Goal: Task Accomplishment & Management: Use online tool/utility

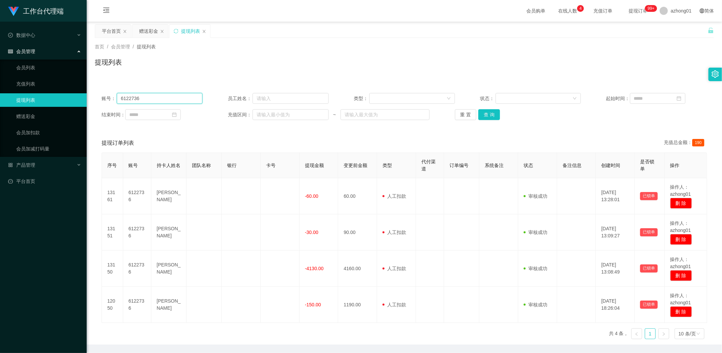
drag, startPoint x: 150, startPoint y: 93, endPoint x: 79, endPoint y: 93, distance: 70.7
click at [79, 92] on section "工作台代理端 数据中心 会员管理 会员列表 充值列表 提现列表 赠送彩金 会员加扣款 会员加减打码量 产品管理 平台首页 保存配置 重置配置 整体风格设置 主…" at bounding box center [361, 188] width 722 height 376
paste input "Kelvinphut"
type input "Kelvinphut"
click at [488, 116] on button "查 询" at bounding box center [489, 114] width 22 height 11
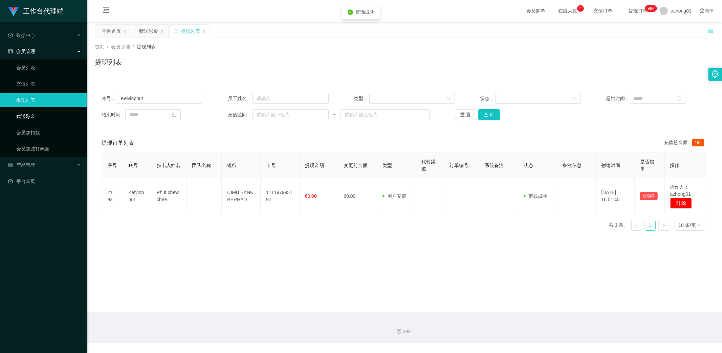
click at [31, 118] on link "赠送彩金" at bounding box center [48, 117] width 65 height 14
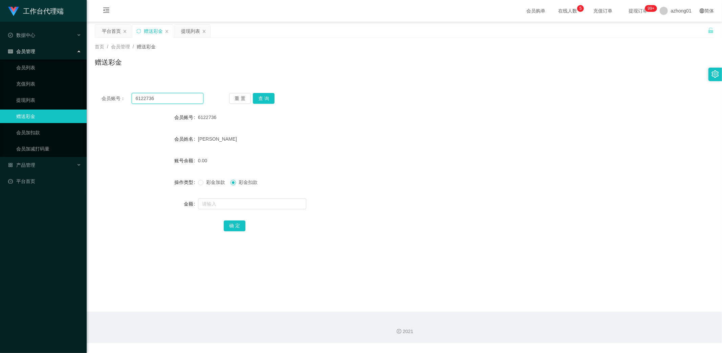
drag, startPoint x: 160, startPoint y: 100, endPoint x: 89, endPoint y: 100, distance: 71.0
click at [78, 95] on section "工作台代理端 数据中心 会员管理 会员列表 充值列表 提现列表 赠送彩金 会员加扣款 会员加减打码量 产品管理 平台首页 保存配置 重置配置 整体风格设置 主…" at bounding box center [361, 171] width 722 height 343
paste input "Kelvinphut"
type input "Kelvinphut"
click at [265, 97] on button "查 询" at bounding box center [264, 98] width 22 height 11
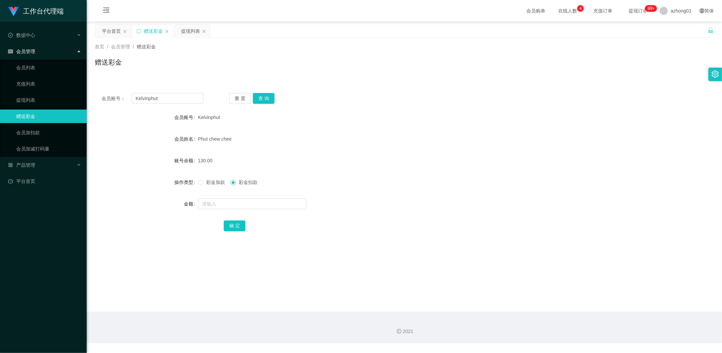
click at [158, 300] on main "关闭左侧 关闭右侧 关闭其它 刷新页面 平台首页 赠送彩金 提现列表 首页 / 会员管理 / 赠送彩金 / 赠送彩金 会员账号： [PERSON_NAME] …" at bounding box center [404, 167] width 635 height 290
click at [16, 99] on link "提现列表" at bounding box center [48, 100] width 65 height 14
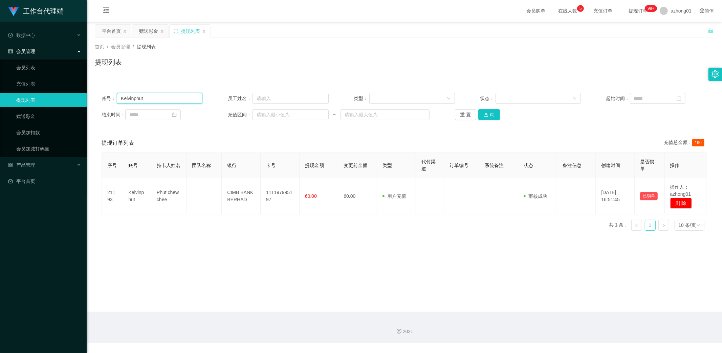
drag, startPoint x: 153, startPoint y: 96, endPoint x: 63, endPoint y: 96, distance: 90.0
click at [63, 96] on section "工作台代理端 数据中心 会员管理 会员列表 充值列表 提现列表 赠送彩金 会员加扣款 会员加减打码量 产品管理 平台首页 保存配置 重置配置 整体风格设置 主…" at bounding box center [361, 171] width 722 height 343
click at [492, 112] on button "查 询" at bounding box center [489, 114] width 22 height 11
click at [491, 116] on button "查 询" at bounding box center [489, 114] width 22 height 11
click at [23, 117] on link "赠送彩金" at bounding box center [48, 117] width 65 height 14
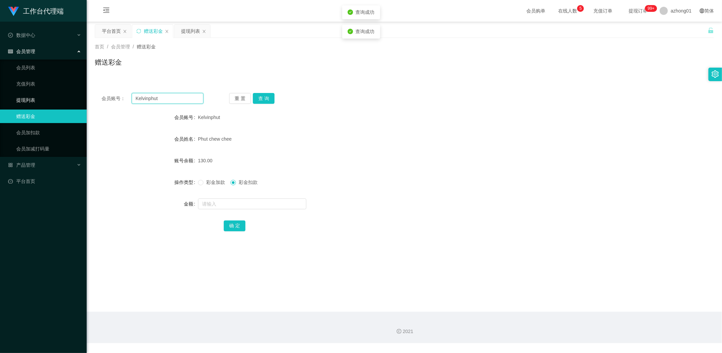
drag, startPoint x: 171, startPoint y: 96, endPoint x: 75, endPoint y: 95, distance: 96.1
click at [76, 95] on section "工作台代理端 数据中心 会员管理 会员列表 充值列表 提现列表 赠送彩金 会员加扣款 会员加减打码量 产品管理 平台首页 保存配置 重置配置 整体风格设置 主…" at bounding box center [361, 171] width 722 height 343
paste input "text"
type input "Kelvinphut"
click at [265, 97] on button "查 询" at bounding box center [264, 98] width 22 height 11
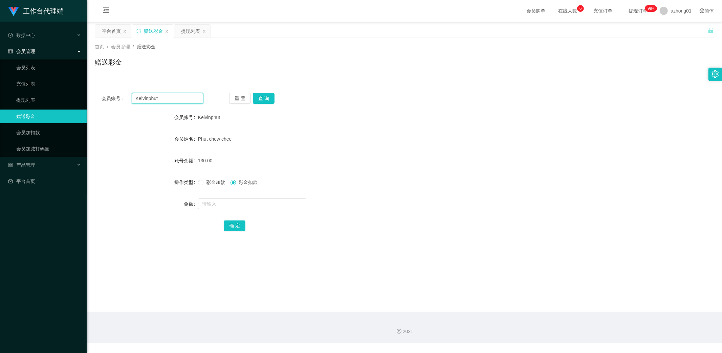
drag, startPoint x: 176, startPoint y: 100, endPoint x: 65, endPoint y: 92, distance: 111.6
click at [65, 92] on section "工作台代理端 数据中心 会员管理 会员列表 充值列表 提现列表 赠送彩金 会员加扣款 会员加减打码量 产品管理 平台首页 保存配置 重置配置 整体风格设置 主…" at bounding box center [361, 171] width 722 height 343
click at [258, 98] on button "查 询" at bounding box center [264, 98] width 22 height 11
click at [20, 99] on link "提现列表" at bounding box center [48, 100] width 65 height 14
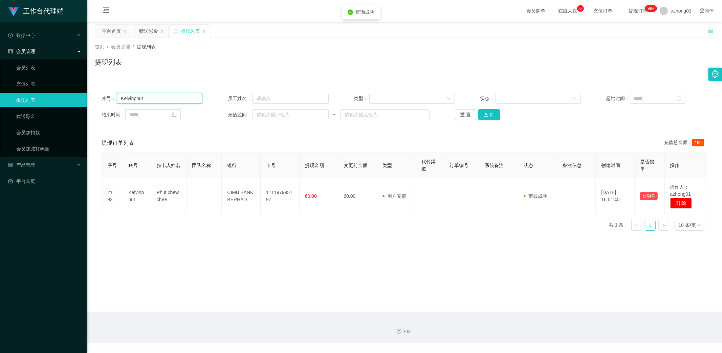
drag, startPoint x: 162, startPoint y: 99, endPoint x: 65, endPoint y: 98, distance: 97.8
click at [72, 98] on section "工作台代理端 数据中心 会员管理 会员列表 充值列表 提现列表 赠送彩金 会员加扣款 会员加减打码量 产品管理 平台首页 保存配置 重置配置 整体风格设置 主…" at bounding box center [361, 171] width 722 height 343
click at [491, 116] on button "查 询" at bounding box center [489, 114] width 22 height 11
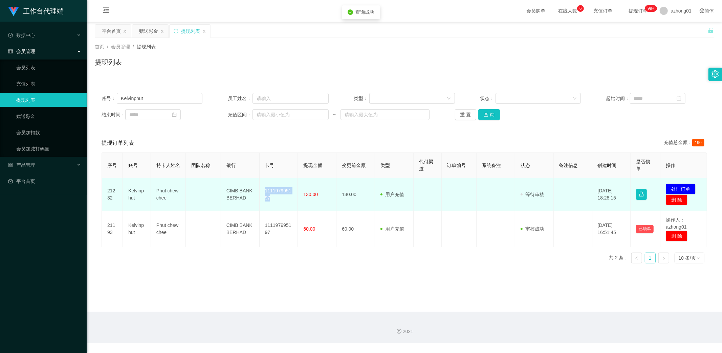
drag, startPoint x: 261, startPoint y: 187, endPoint x: 272, endPoint y: 201, distance: 17.5
click at [272, 201] on td "111197995197" at bounding box center [278, 194] width 39 height 33
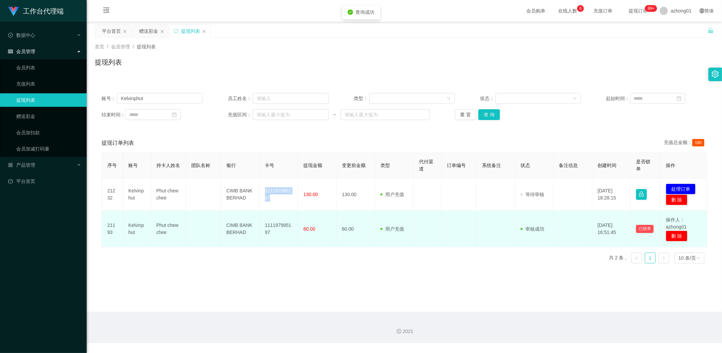
copy td "111197995197"
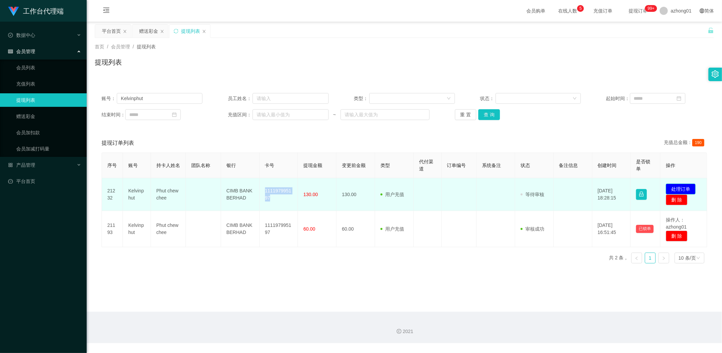
click at [679, 186] on button "处理订单" at bounding box center [680, 189] width 30 height 11
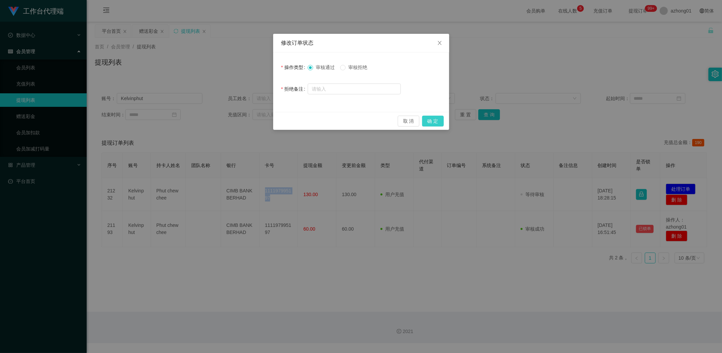
click at [438, 121] on button "确 定" at bounding box center [433, 121] width 22 height 11
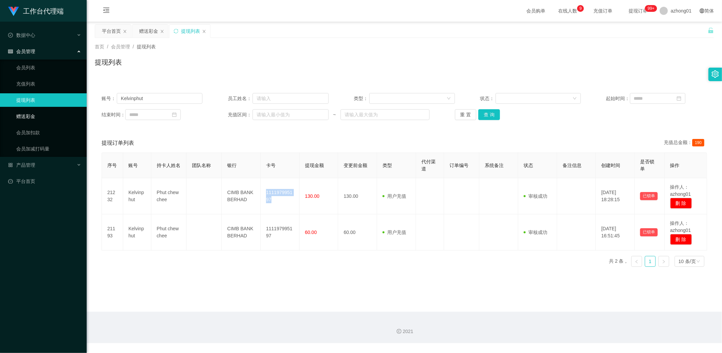
click at [27, 116] on link "赠送彩金" at bounding box center [48, 117] width 65 height 14
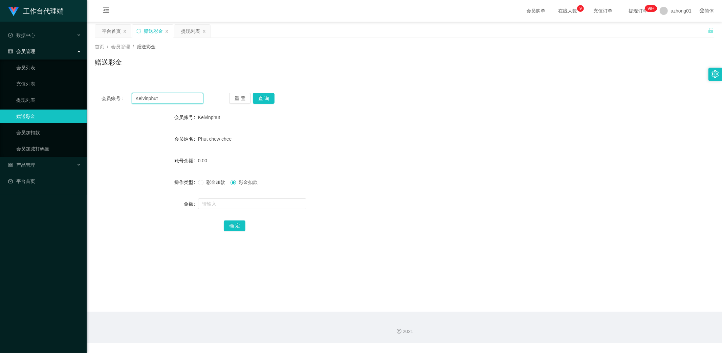
drag, startPoint x: 166, startPoint y: 96, endPoint x: 104, endPoint y: 97, distance: 62.9
click at [104, 97] on div "会员账号： [PERSON_NAME]" at bounding box center [152, 98] width 102 height 11
paste input "eric2025"
type input "eric2025"
click at [260, 98] on button "查 询" at bounding box center [264, 98] width 22 height 11
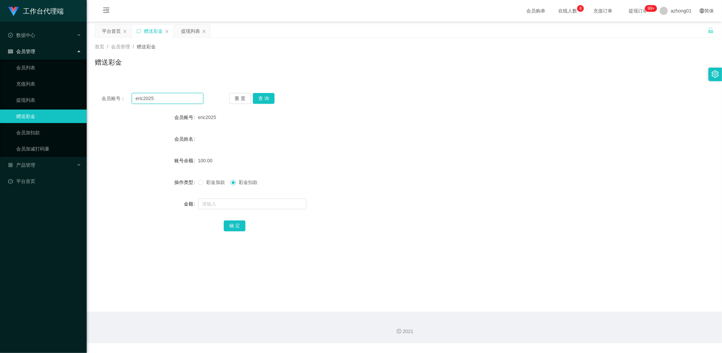
drag, startPoint x: 161, startPoint y: 99, endPoint x: 110, endPoint y: 97, distance: 51.1
click at [110, 97] on div "会员账号： eric2025" at bounding box center [152, 98] width 102 height 11
click at [259, 95] on button "查 询" at bounding box center [264, 98] width 22 height 11
